Goal: Information Seeking & Learning: Check status

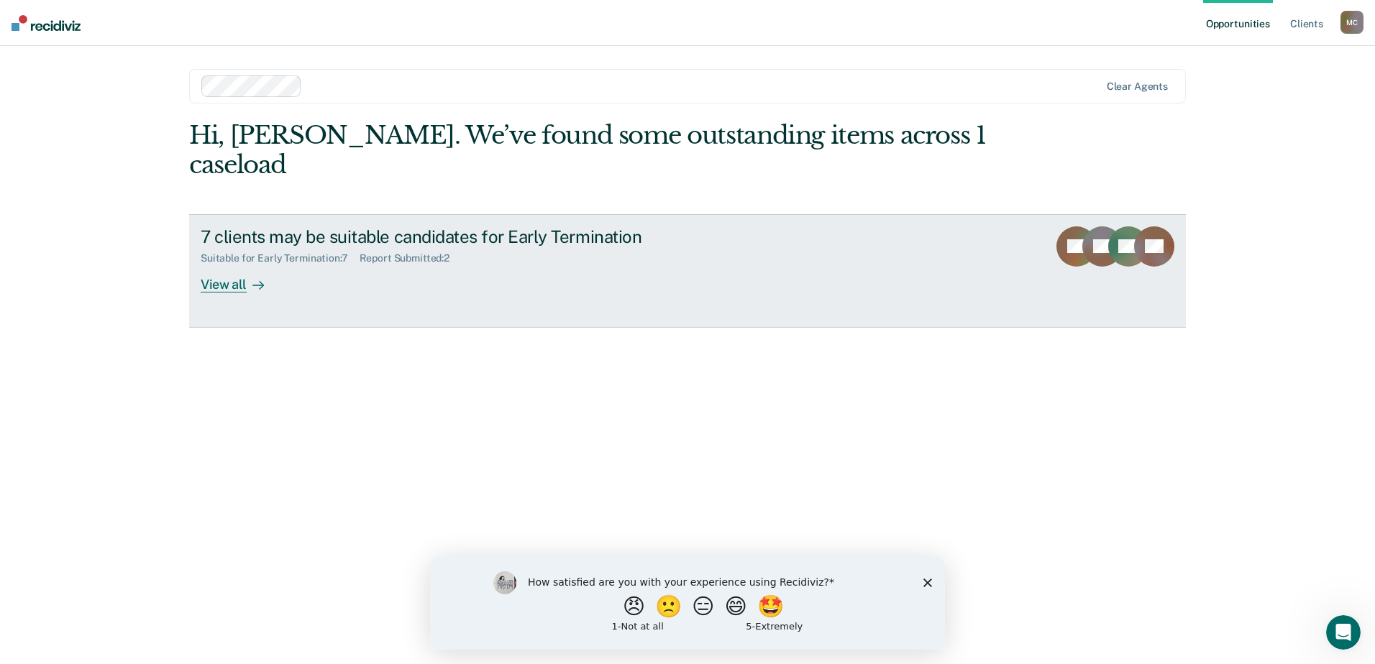
click at [237, 265] on div "View all" at bounding box center [241, 279] width 81 height 28
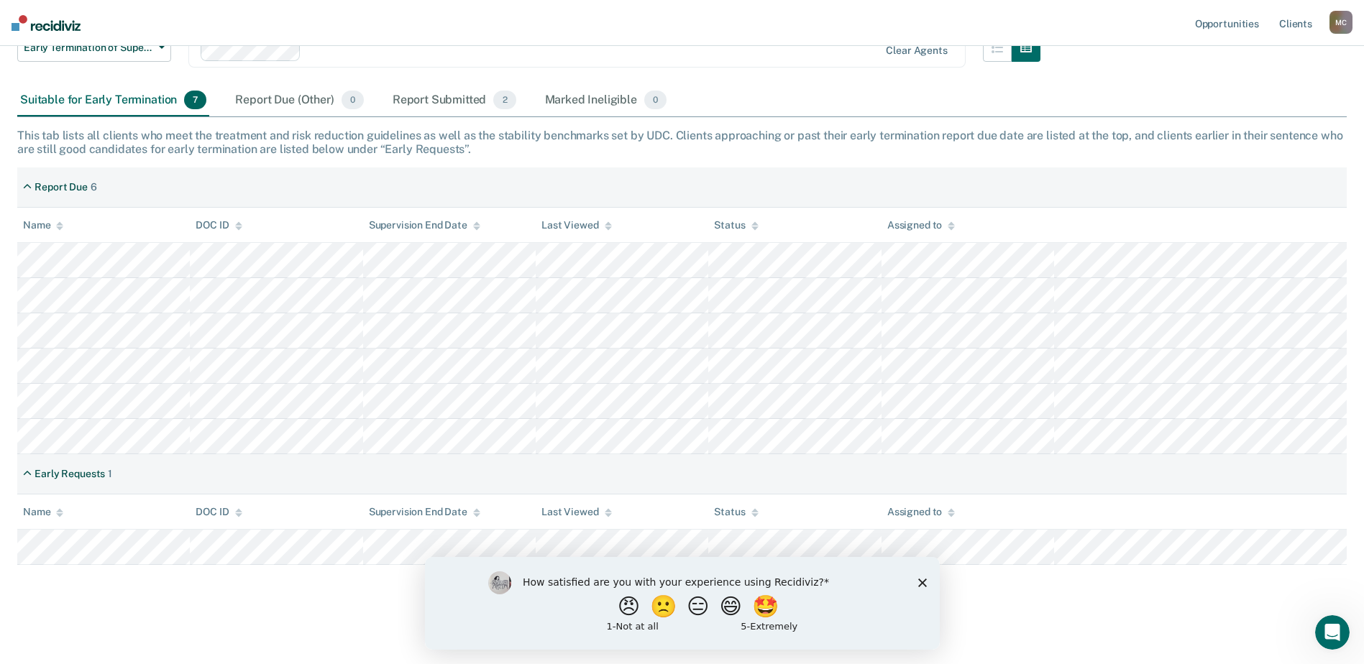
scroll to position [164, 0]
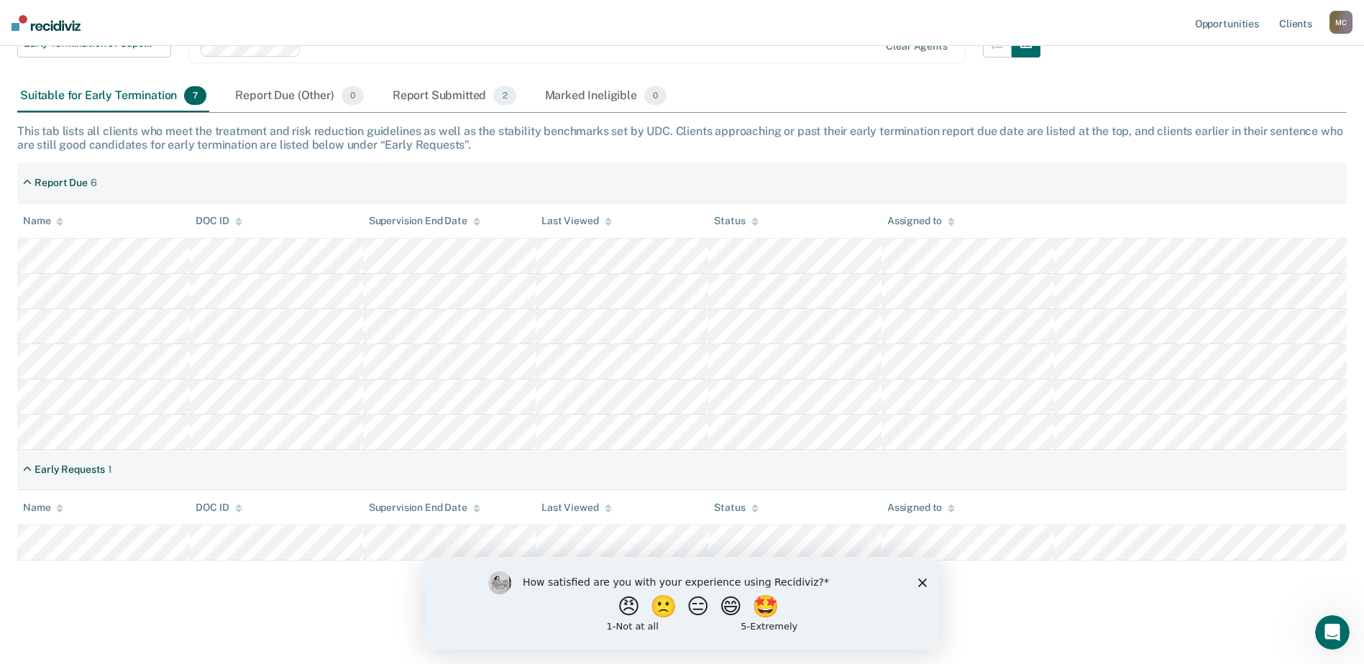
click at [923, 581] on polygon "Close survey" at bounding box center [922, 582] width 9 height 9
